Goal: Task Accomplishment & Management: Manage account settings

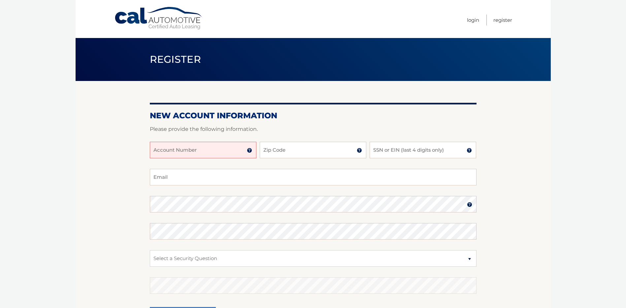
click at [250, 152] on img at bounding box center [249, 150] width 5 height 5
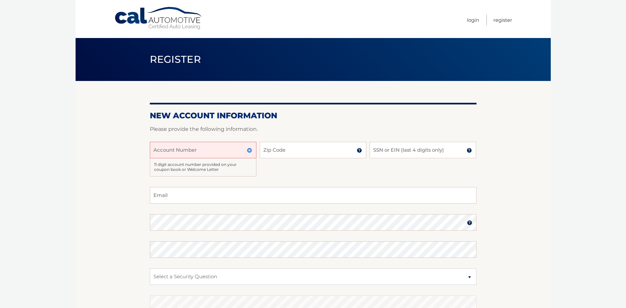
click at [203, 147] on input "Account Number" at bounding box center [203, 150] width 107 height 17
type input "44456019793"
type input "10804"
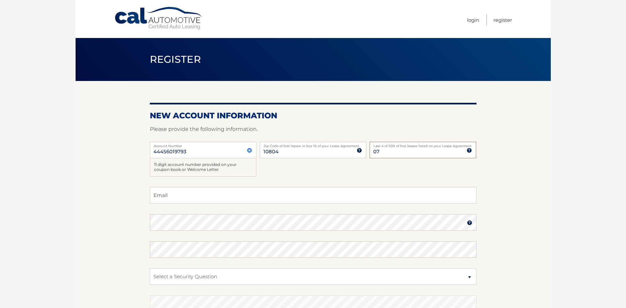
type input "0"
type input "4216"
click at [181, 193] on input "Email" at bounding box center [313, 195] width 327 height 17
type input "atricario@aol.com"
click at [467, 224] on img at bounding box center [469, 222] width 5 height 5
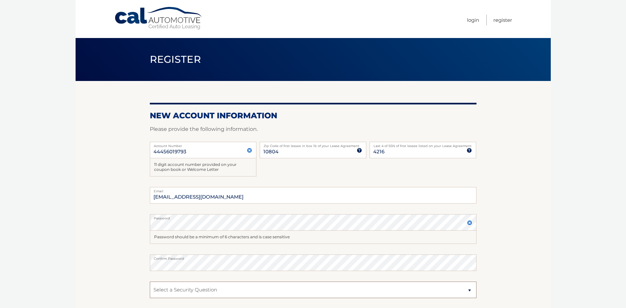
click at [222, 292] on select "Select a Security Question What was the name of your elementary school? What is…" at bounding box center [313, 289] width 327 height 17
select select "2"
click at [150, 281] on select "Select a Security Question What was the name of your elementary school? What is…" at bounding box center [313, 289] width 327 height 17
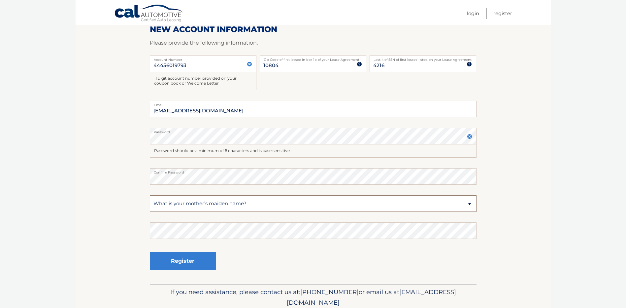
scroll to position [88, 0]
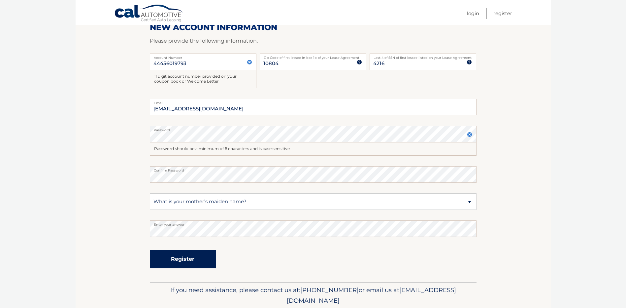
click at [193, 259] on button "Register" at bounding box center [183, 259] width 66 height 18
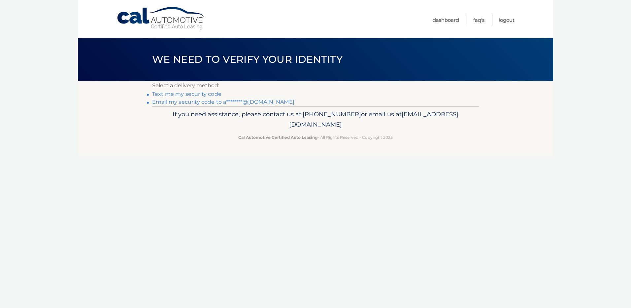
click at [173, 95] on link "Text me my security code" at bounding box center [186, 94] width 69 height 6
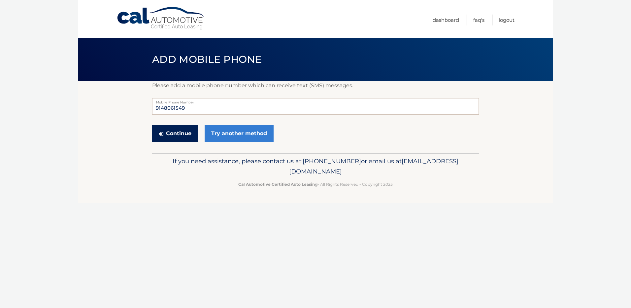
click at [174, 136] on button "Continue" at bounding box center [175, 133] width 46 height 17
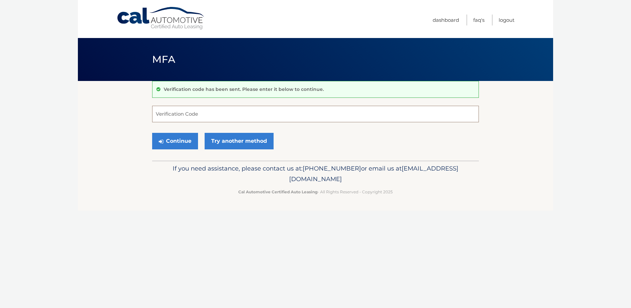
click at [158, 113] on input "Verification Code" at bounding box center [315, 114] width 327 height 17
type input "574244"
click at [172, 143] on button "Continue" at bounding box center [175, 141] width 46 height 17
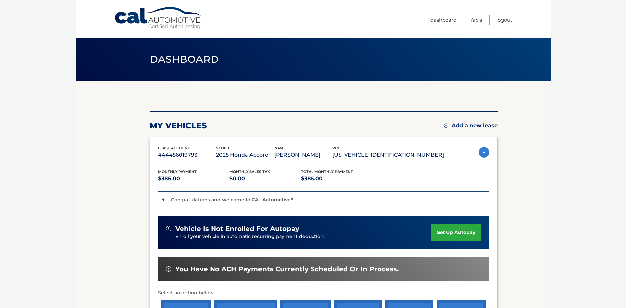
click at [439, 232] on link "set up autopay" at bounding box center [456, 231] width 50 height 17
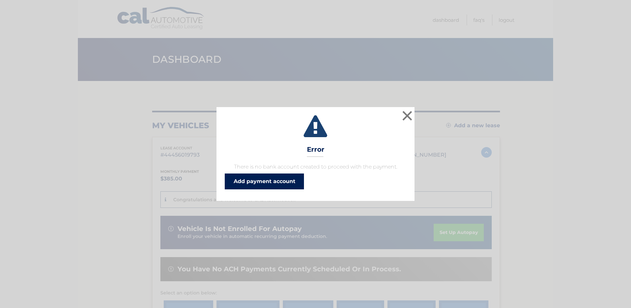
click at [271, 181] on link "Add payment account" at bounding box center [264, 181] width 79 height 16
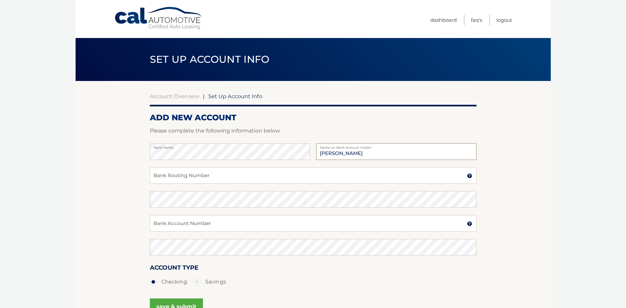
type input "[PERSON_NAME]"
click at [165, 175] on input "Bank Routing Number" at bounding box center [313, 175] width 327 height 17
type input "053000196"
click at [162, 227] on input "Bank Account Number" at bounding box center [313, 223] width 327 height 17
type input "000689812923"
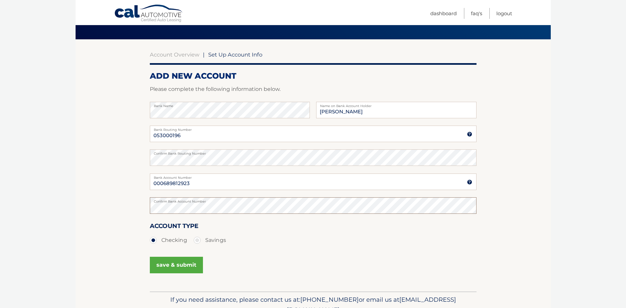
scroll to position [44, 0]
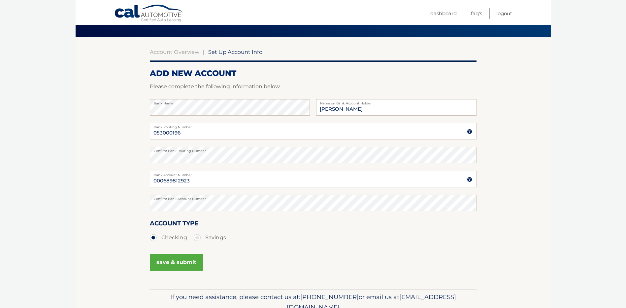
click at [159, 264] on button "save & submit" at bounding box center [176, 262] width 53 height 17
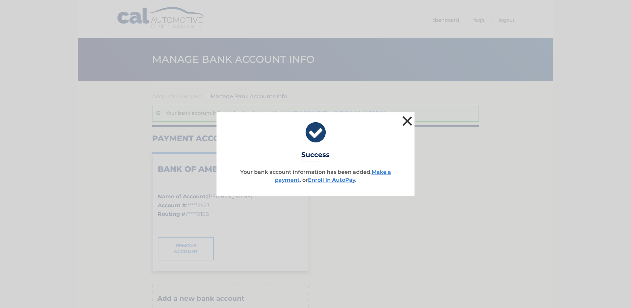
click at [408, 120] on button "×" at bounding box center [407, 120] width 13 height 13
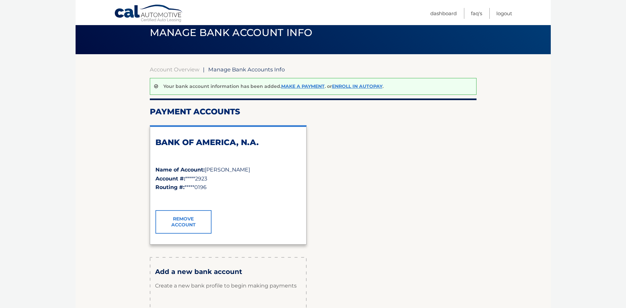
scroll to position [26, 0]
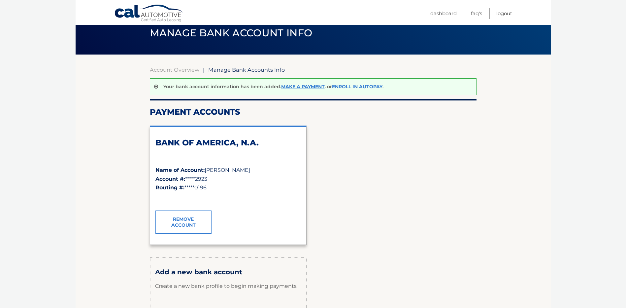
click at [341, 88] on link "Enroll In AutoPay" at bounding box center [357, 87] width 51 height 6
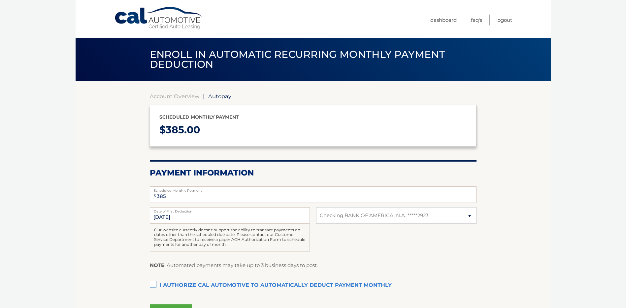
select select "MTI0N2U0ODAtMjQ4NS00YWY5LTljZjctMGQ1YTk5M2JhY2Qw"
click at [188, 217] on input "10/15/2025" at bounding box center [230, 215] width 160 height 17
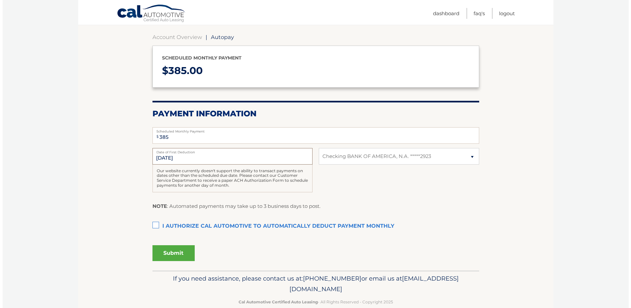
scroll to position [72, 0]
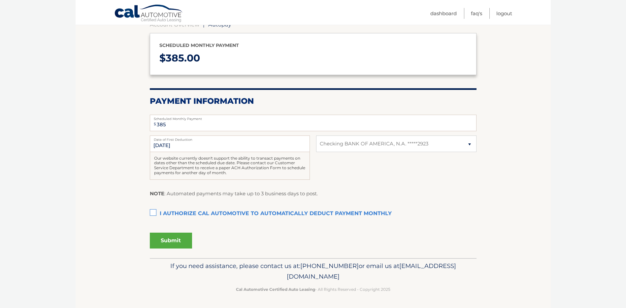
click at [154, 213] on label "I authorize cal automotive to automatically deduct payment monthly This checkbo…" at bounding box center [313, 213] width 327 height 13
click at [0, 0] on input "I authorize cal automotive to automatically deduct payment monthly This checkbo…" at bounding box center [0, 0] width 0 height 0
click at [161, 242] on button "Submit" at bounding box center [171, 240] width 42 height 16
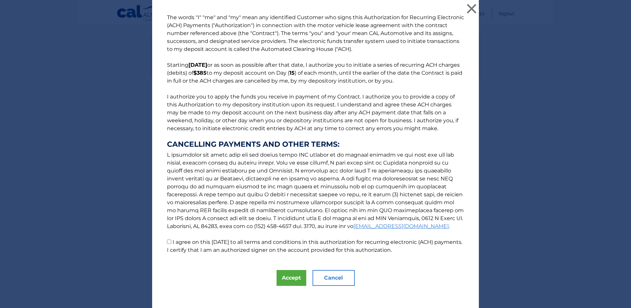
click at [167, 242] on input "I agree on this 09/30/2025 to all terms and conditions in this authorization fo…" at bounding box center [169, 241] width 4 height 4
checkbox input "true"
click at [282, 279] on button "Accept" at bounding box center [292, 278] width 30 height 16
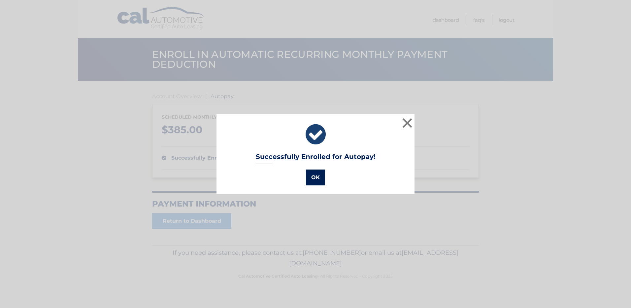
click at [314, 181] on button "OK" at bounding box center [315, 177] width 19 height 16
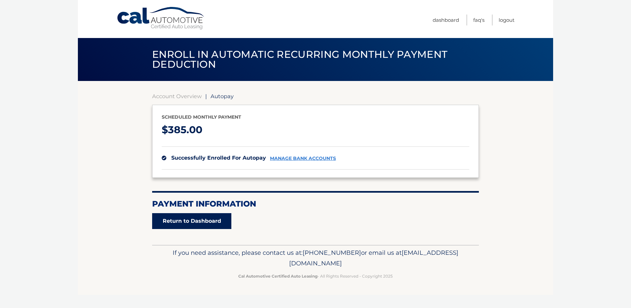
click at [168, 217] on link "Return to Dashboard" at bounding box center [191, 221] width 79 height 16
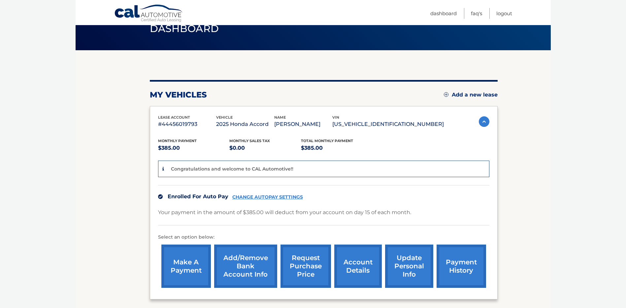
scroll to position [0, 0]
